Goal: Task Accomplishment & Management: Manage account settings

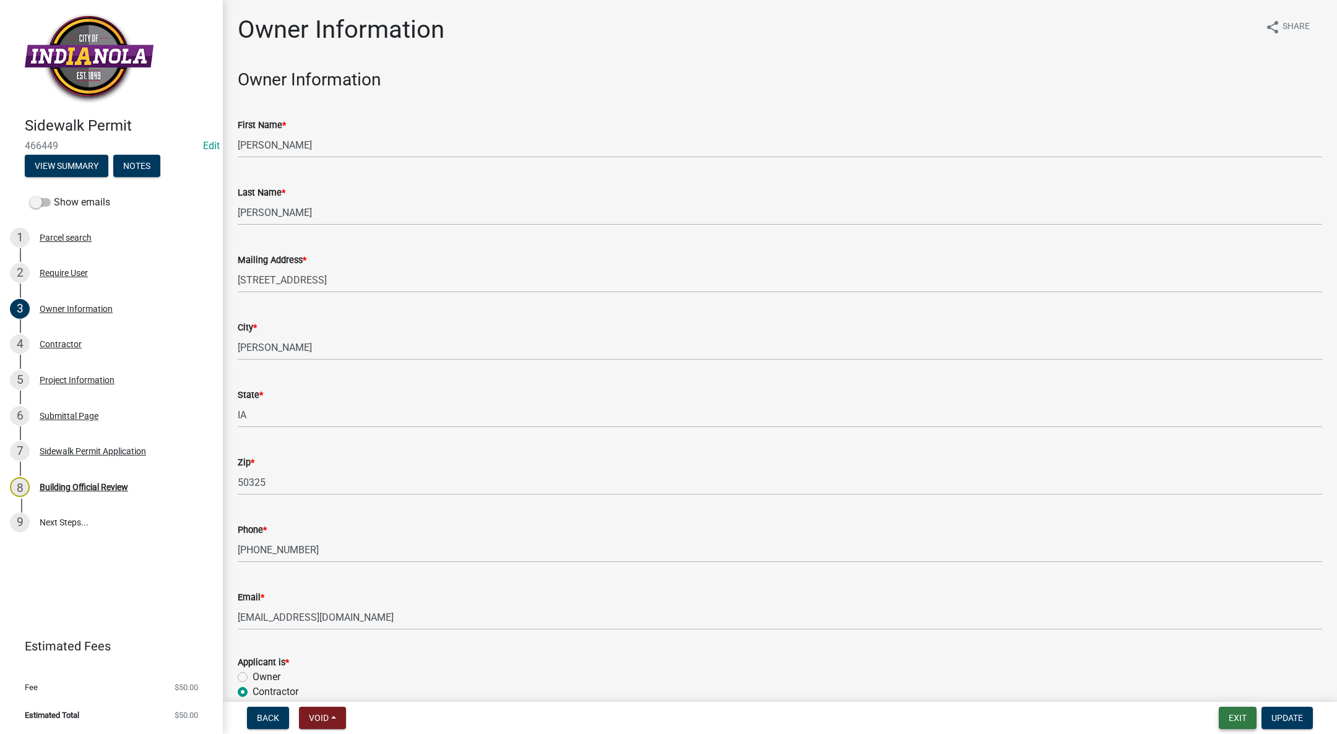
click at [1241, 719] on button "Exit" at bounding box center [1238, 718] width 38 height 22
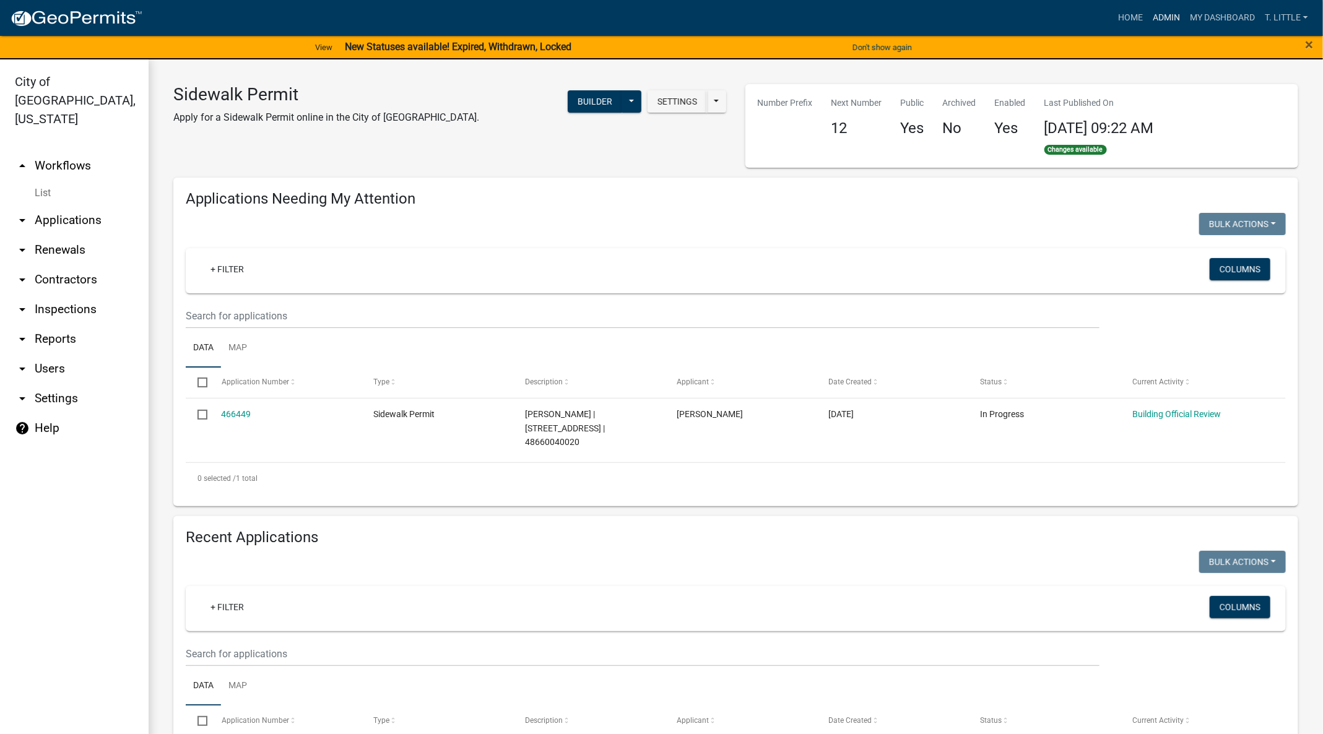
click at [1165, 12] on link "Admin" at bounding box center [1166, 18] width 37 height 24
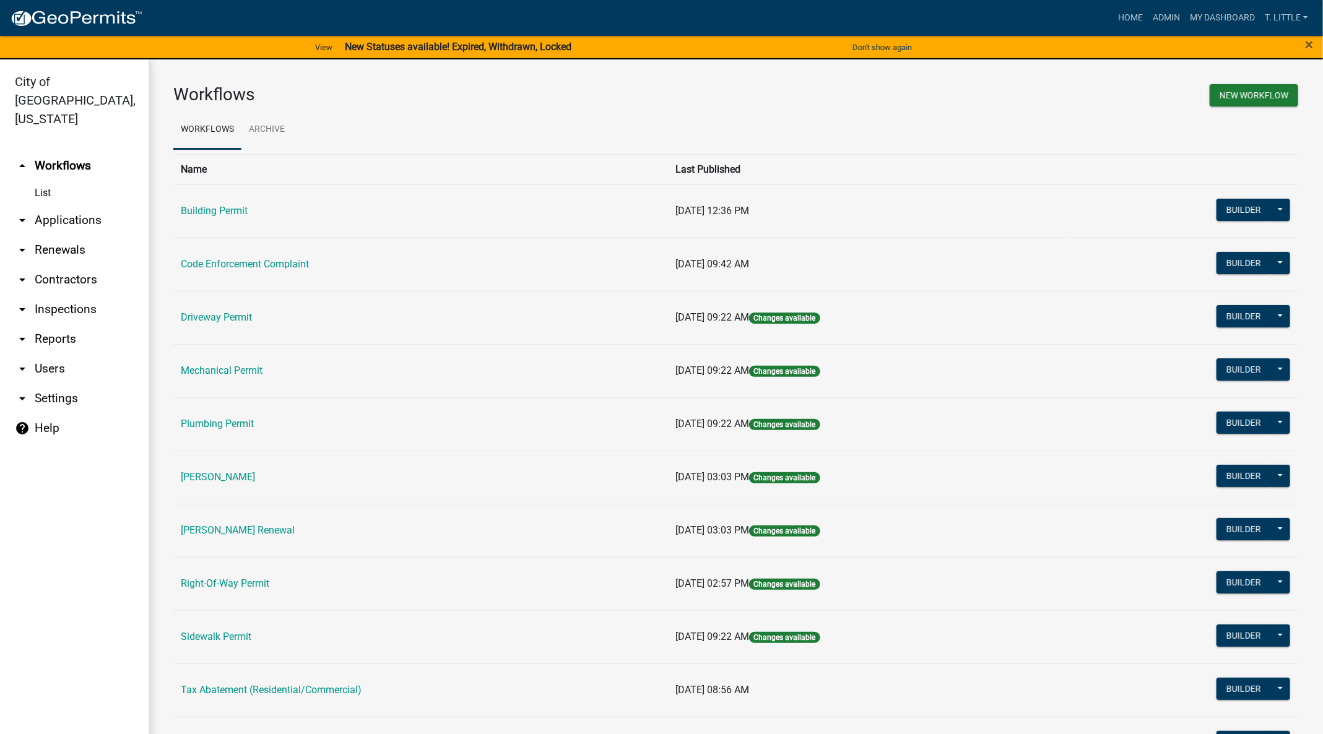
click at [230, 249] on td "Code Enforcement Complaint" at bounding box center [420, 264] width 495 height 53
click at [225, 265] on link "Code Enforcement Complaint" at bounding box center [245, 264] width 128 height 12
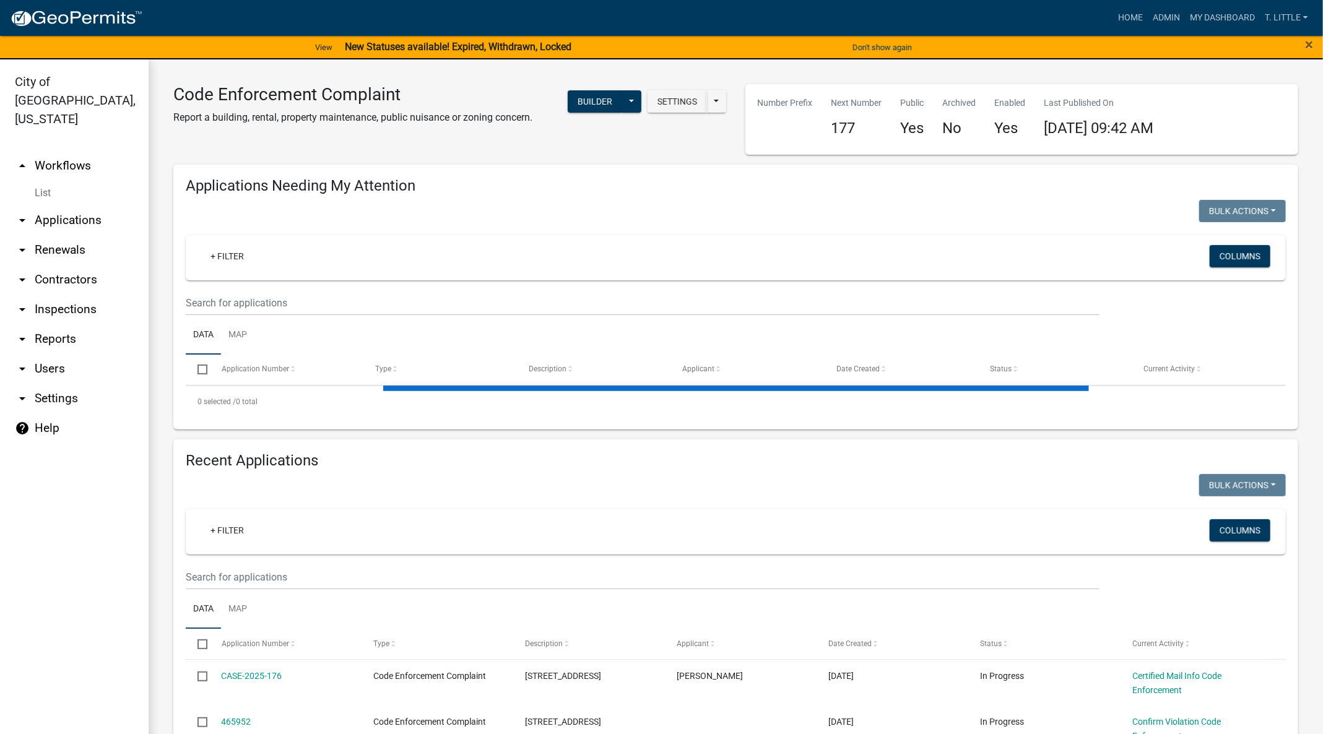
select select "3: 100"
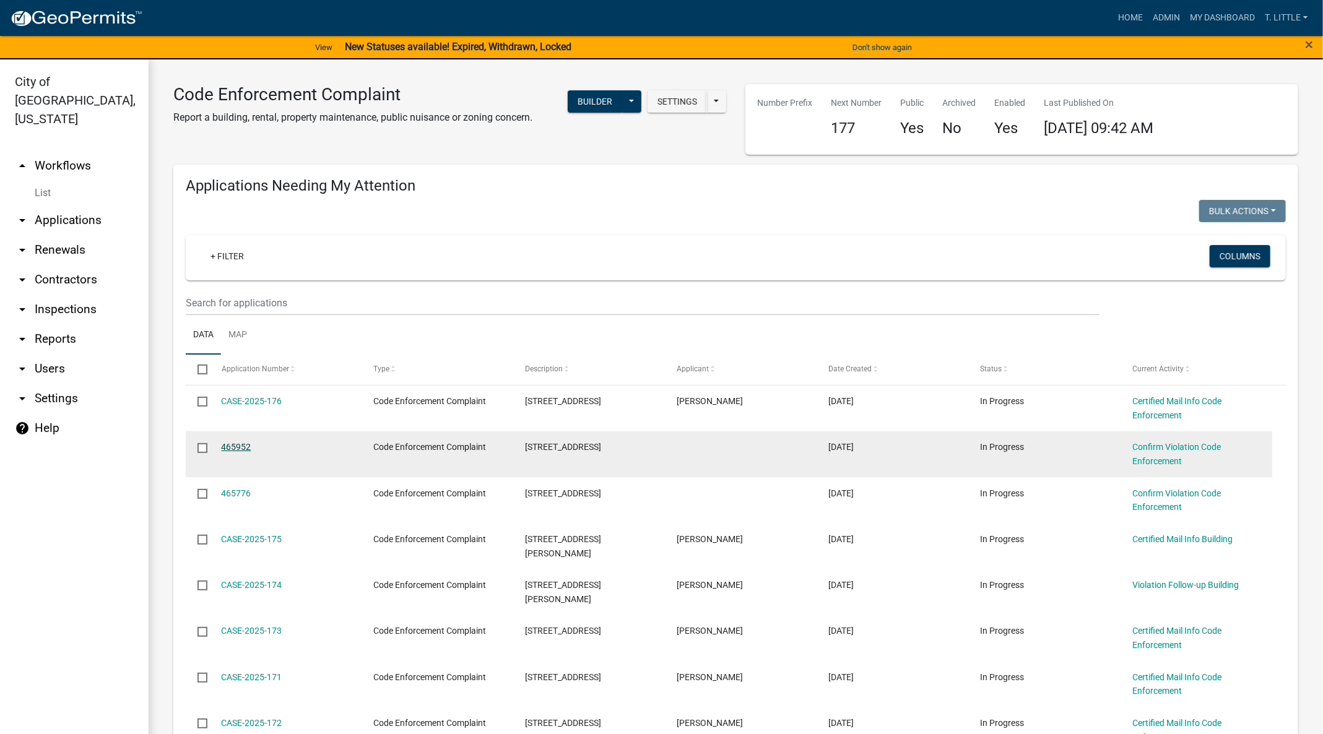
click at [245, 450] on link "465952" at bounding box center [237, 447] width 30 height 10
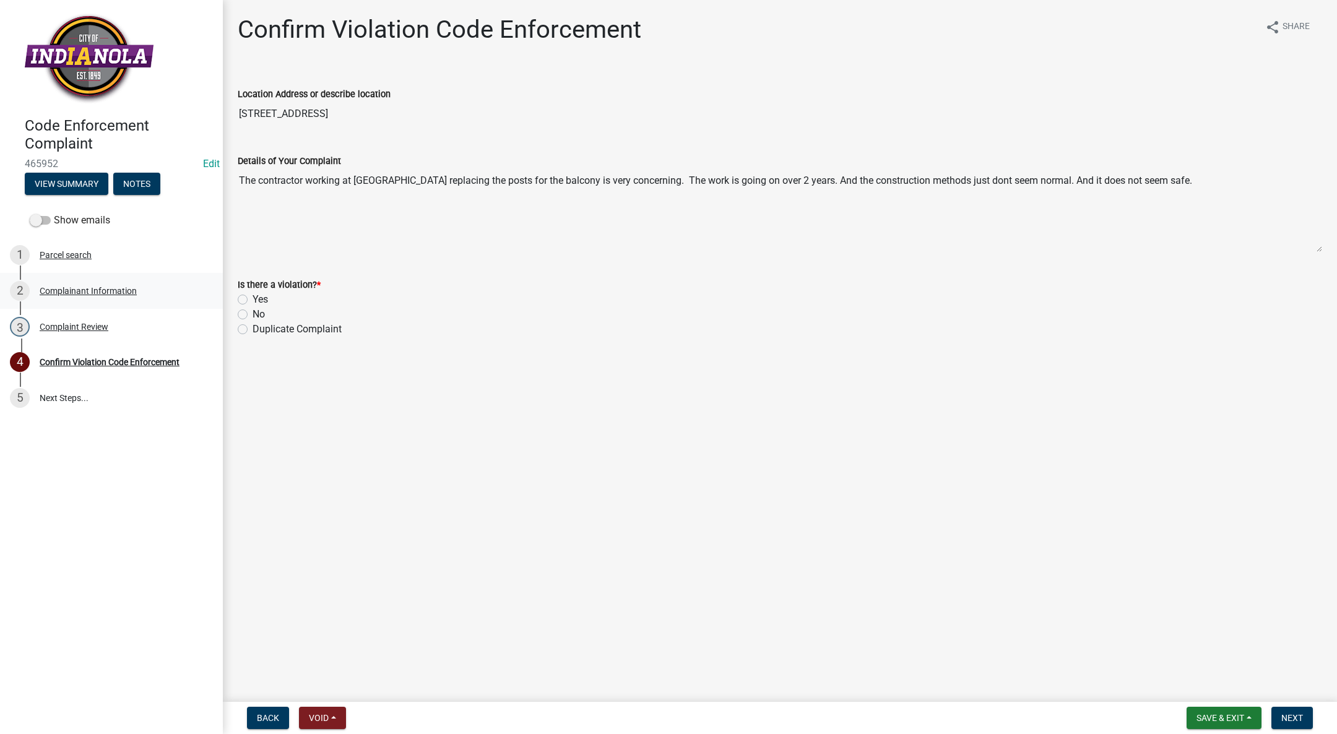
click at [76, 287] on div "Complainant Information" at bounding box center [88, 291] width 97 height 9
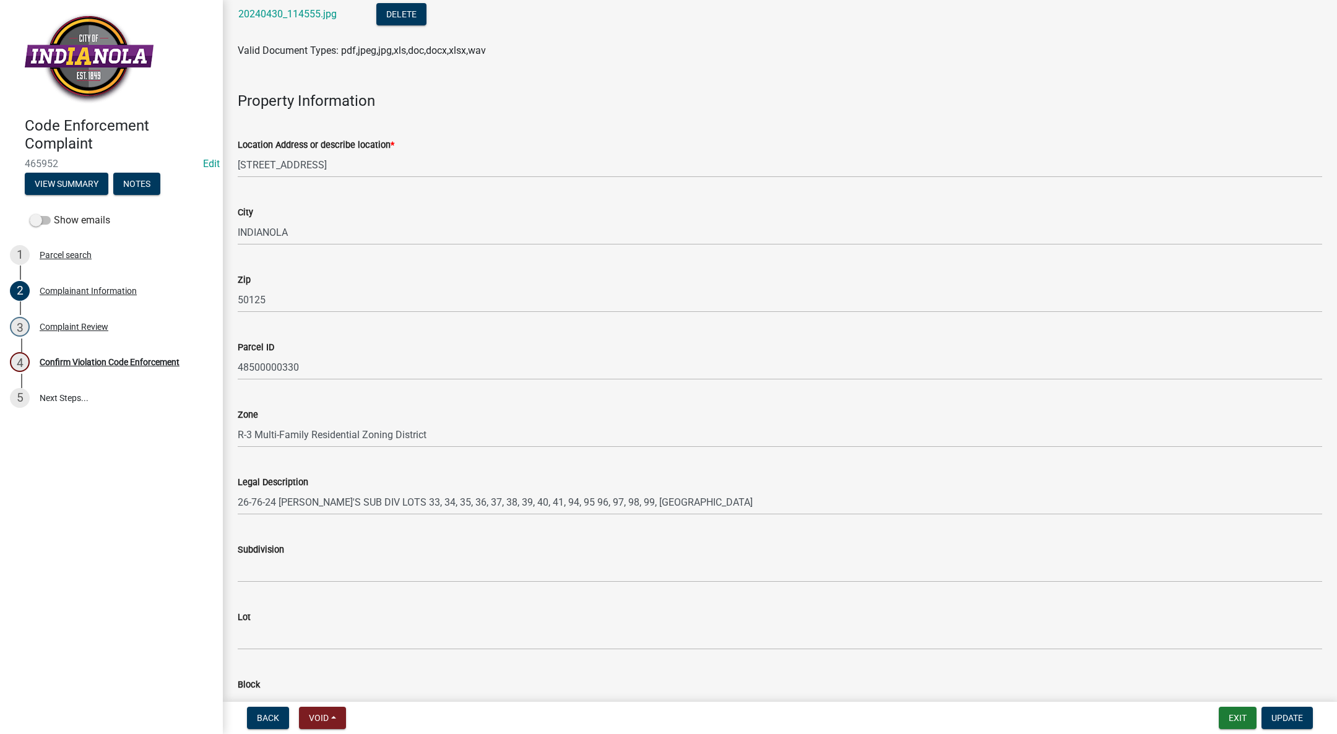
scroll to position [557, 0]
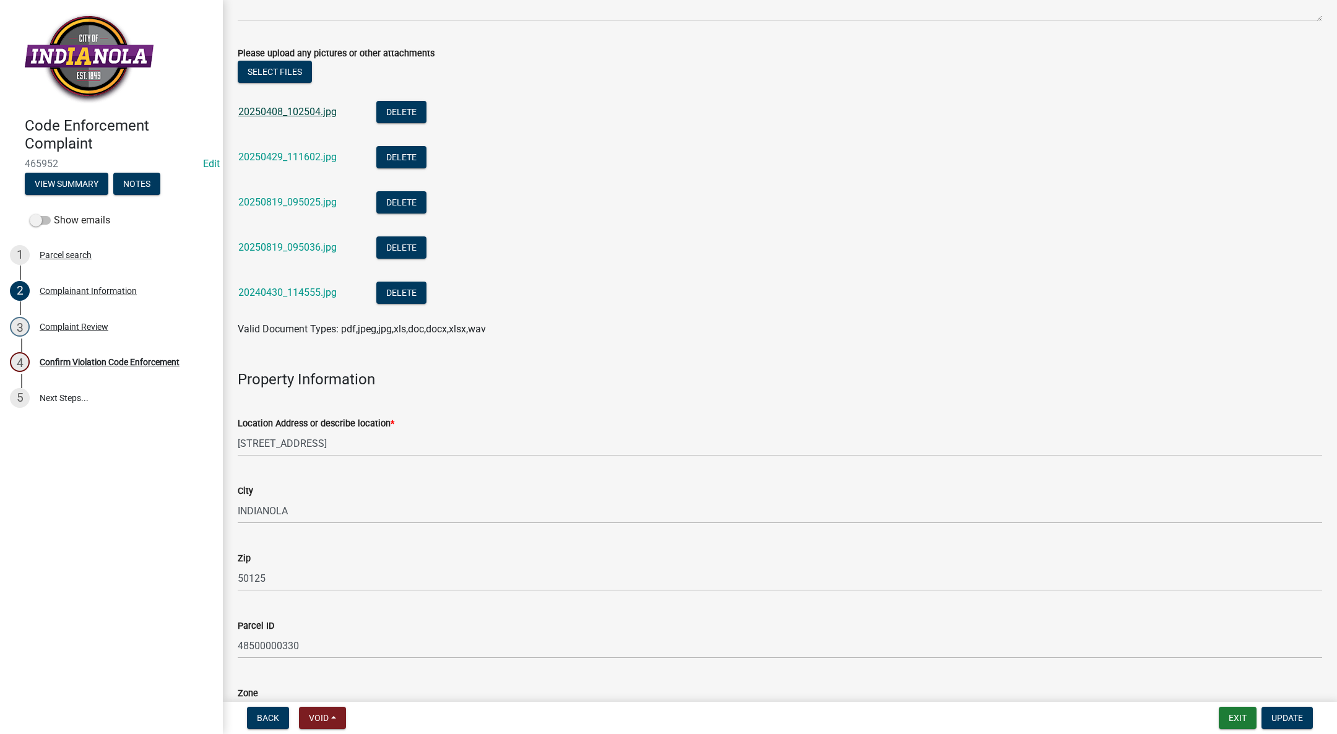
click at [282, 111] on link "20250408_102504.jpg" at bounding box center [287, 112] width 98 height 12
click at [276, 154] on link "20250429_111602.jpg" at bounding box center [287, 157] width 98 height 12
click at [322, 206] on link "20250819_095025.jpg" at bounding box center [287, 202] width 98 height 12
click at [306, 245] on link "20250819_095036.jpg" at bounding box center [287, 247] width 98 height 12
click at [280, 297] on link "20240430_114555.jpg" at bounding box center [287, 293] width 98 height 12
